Goal: Book appointment/travel/reservation

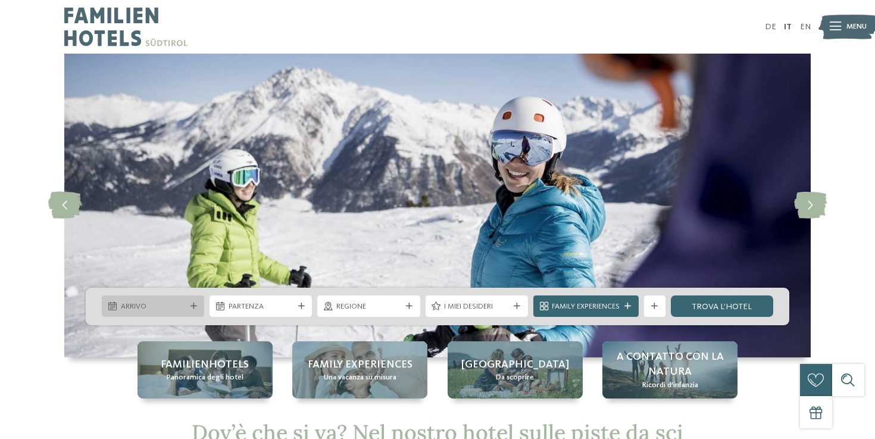
click at [177, 302] on span "Arrivo" at bounding box center [153, 306] width 65 height 11
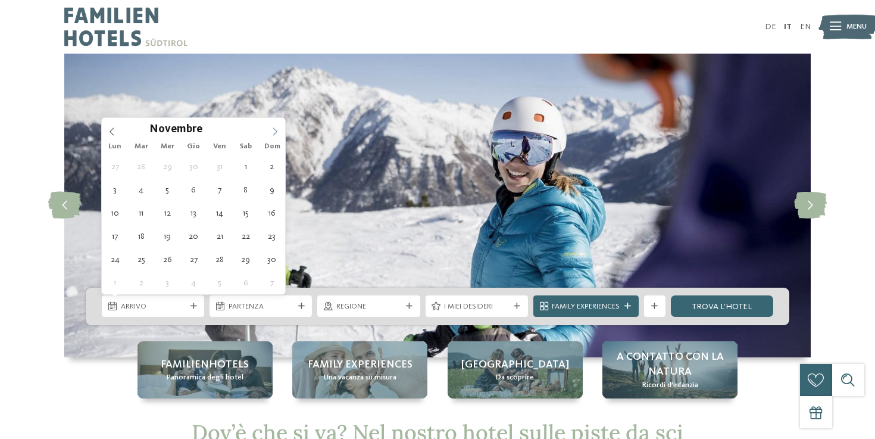
click at [276, 131] on icon at bounding box center [275, 132] width 4 height 8
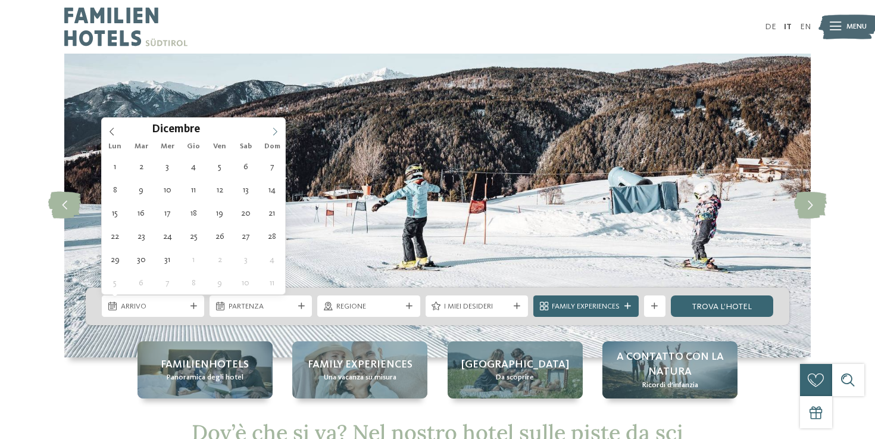
type input "****"
click at [277, 130] on icon at bounding box center [275, 131] width 8 height 8
type div "02.01.2026"
type input "****"
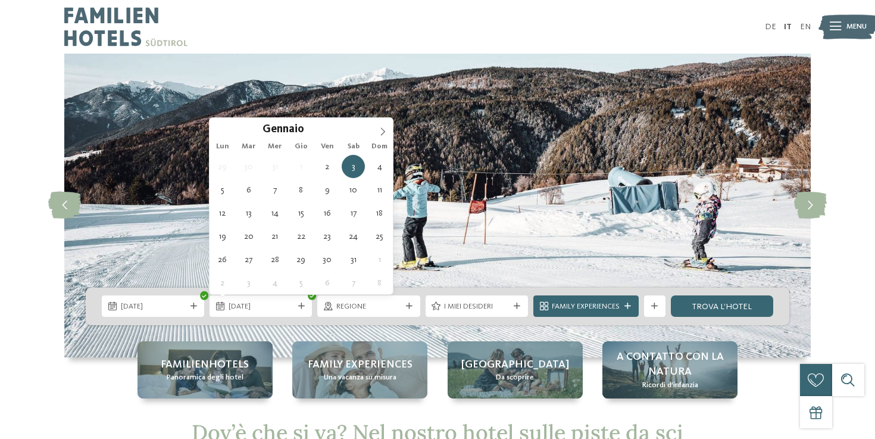
type div "09.01.2026"
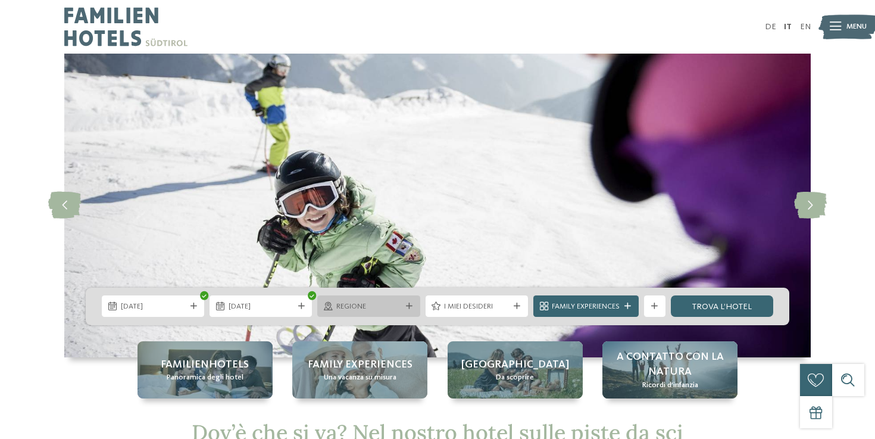
click at [379, 304] on span "Regione" at bounding box center [368, 306] width 65 height 11
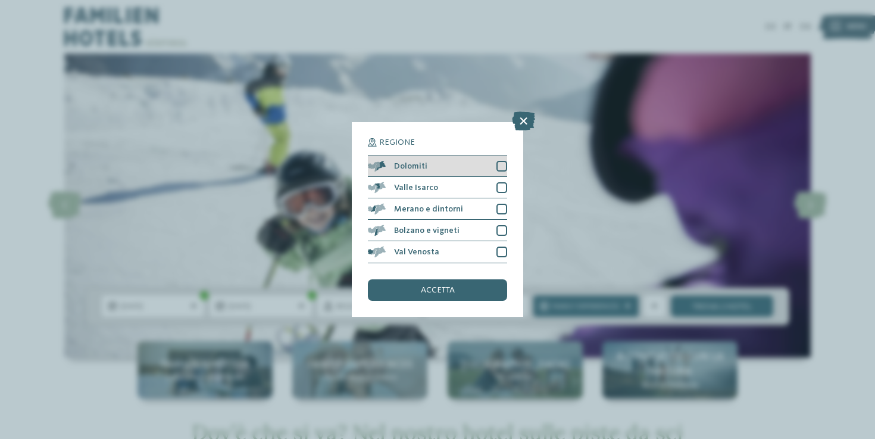
click at [503, 165] on div at bounding box center [502, 166] width 11 height 11
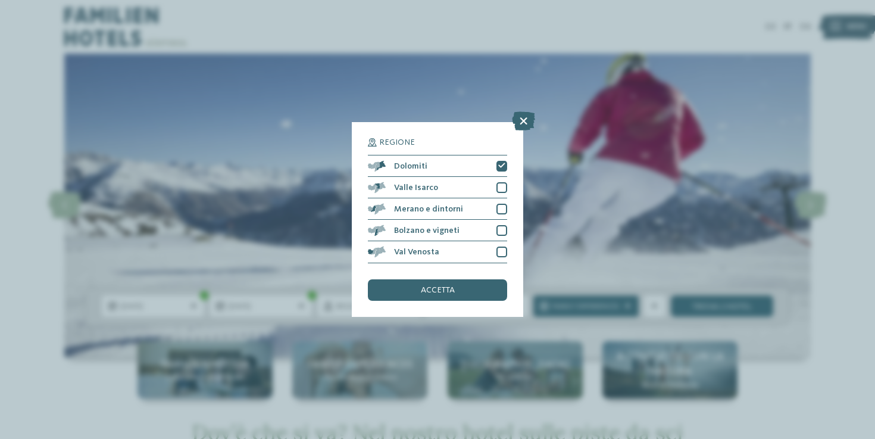
click at [564, 197] on div "Regione Dolomiti" at bounding box center [437, 219] width 875 height 439
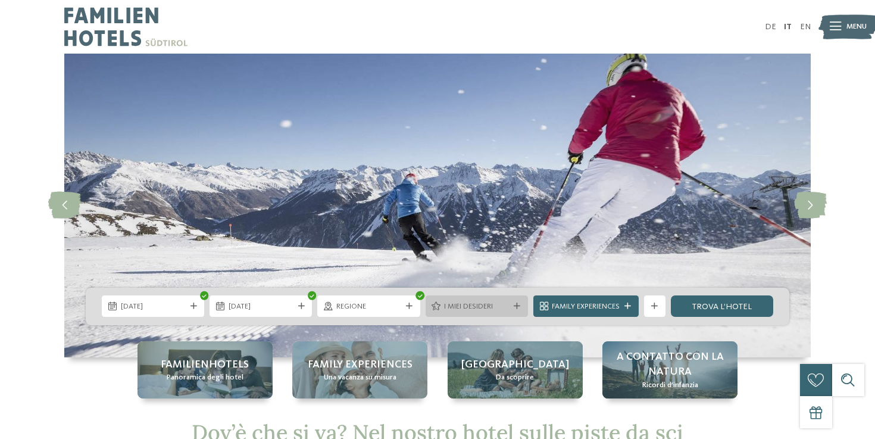
click at [494, 313] on div "I miei desideri" at bounding box center [477, 305] width 102 height 21
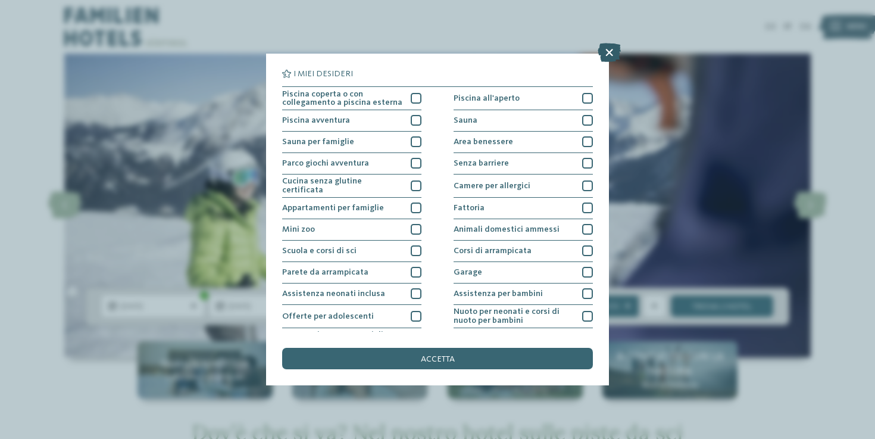
click at [613, 55] on icon at bounding box center [609, 52] width 23 height 19
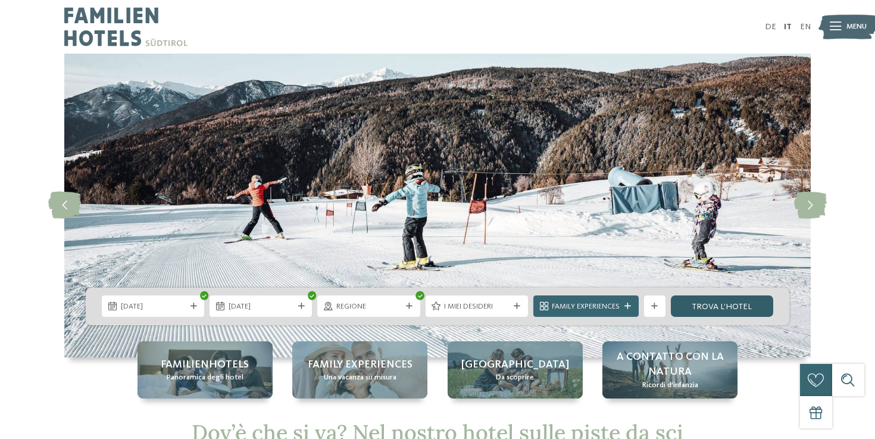
click at [727, 304] on link "trova l’hotel" at bounding box center [722, 305] width 102 height 21
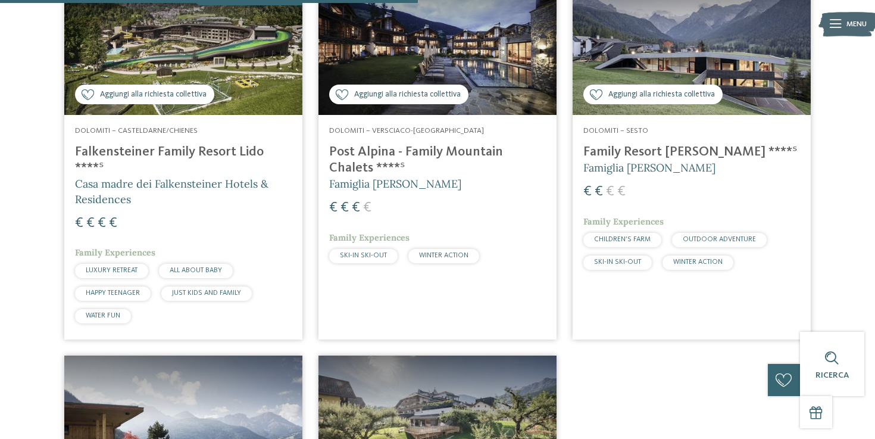
scroll to position [797, 0]
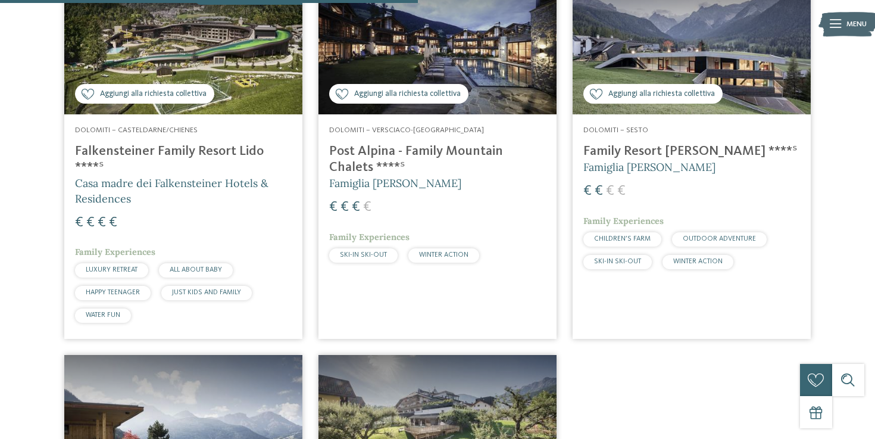
click at [236, 151] on h4 "Falkensteiner Family Resort Lido ****ˢ" at bounding box center [183, 159] width 217 height 32
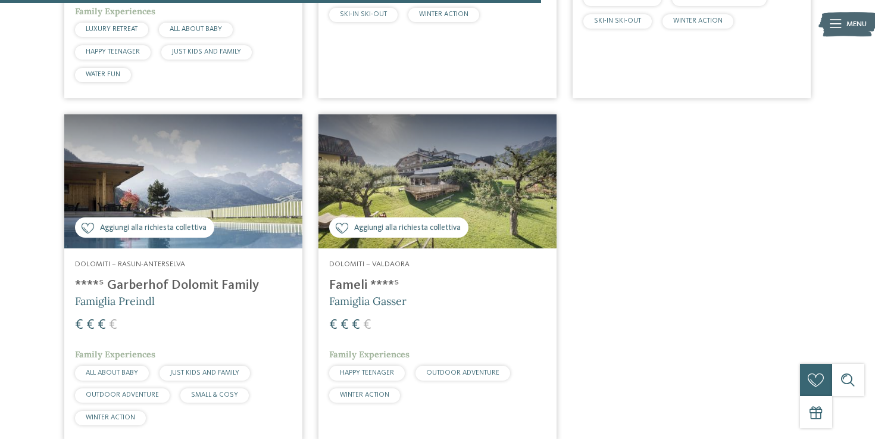
scroll to position [1039, 0]
